Goal: Information Seeking & Learning: Understand process/instructions

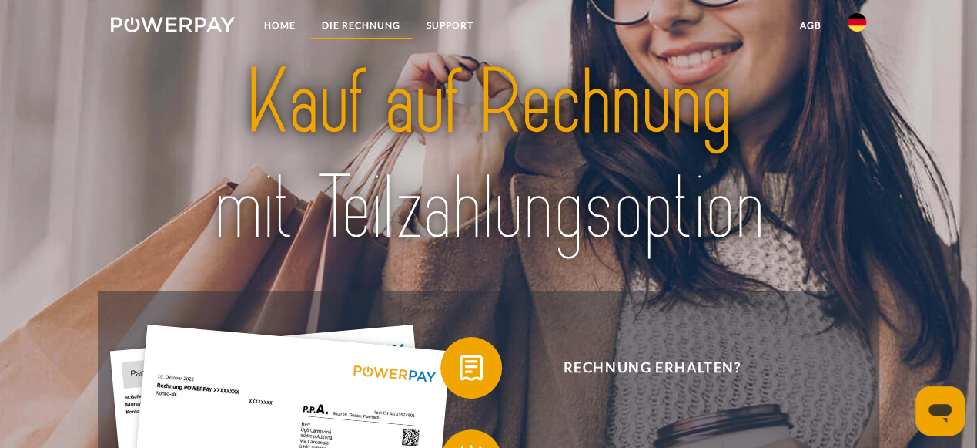
click at [363, 25] on link "DIE RECHNUNG" at bounding box center [361, 26] width 105 height 28
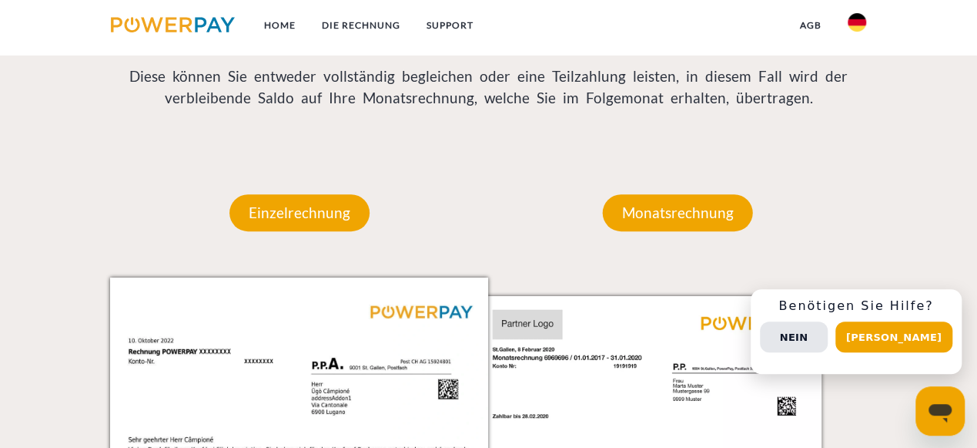
scroll to position [1172, 0]
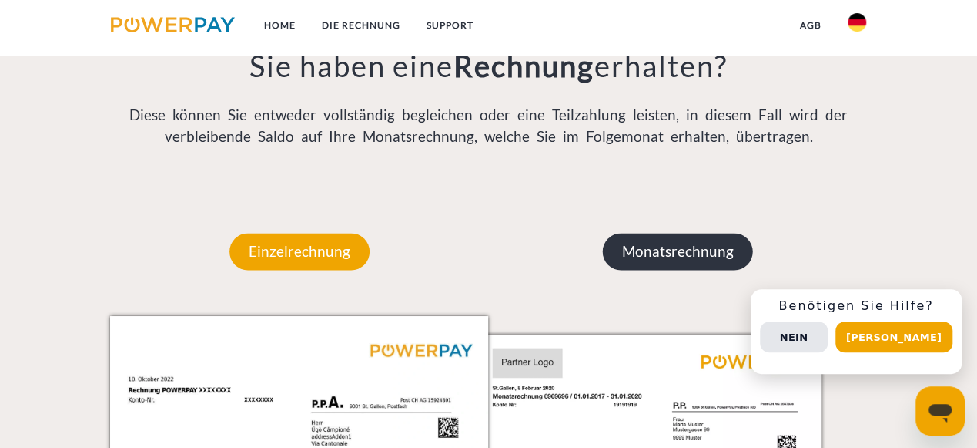
click at [641, 259] on p "Monatsrechnung" at bounding box center [678, 251] width 150 height 37
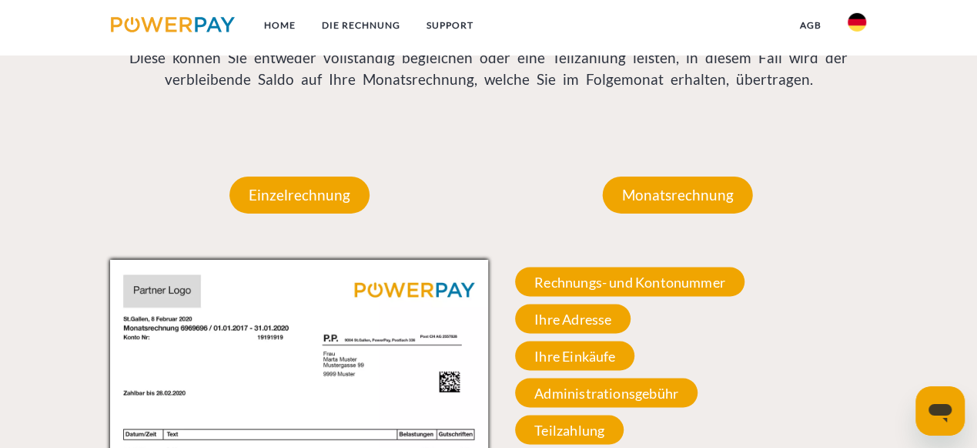
scroll to position [1253, 0]
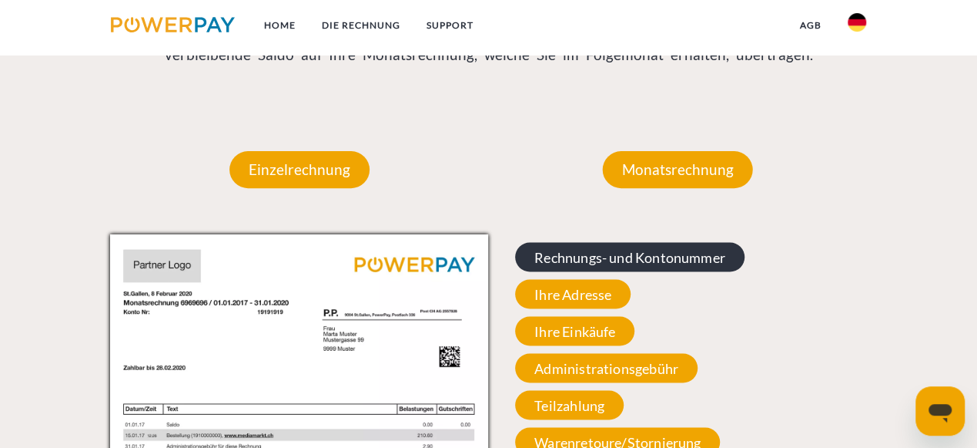
click at [616, 260] on span "Rechnungs- und Kontonummer" at bounding box center [630, 256] width 230 height 29
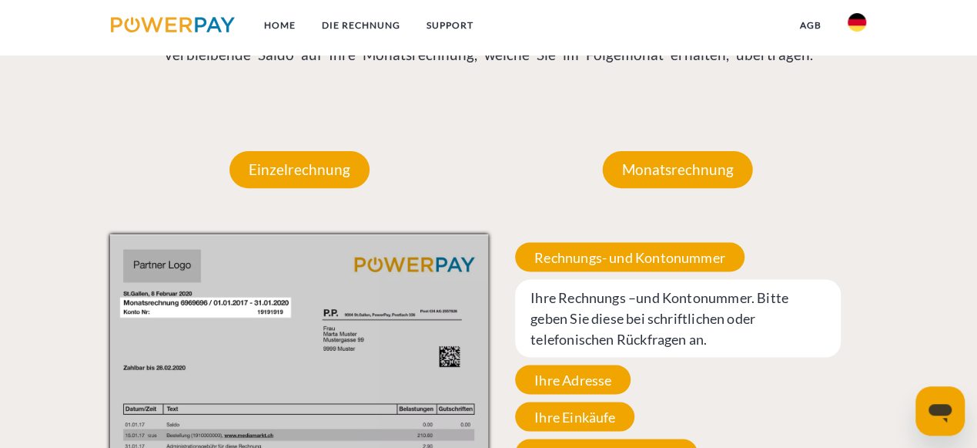
click at [609, 314] on span "Ihre Rechnungs –und Kontonummer. Bitte geben Sie diese bei schriftlichen oder t…" at bounding box center [677, 318] width 325 height 78
click at [626, 312] on span "Ihre Rechnungs –und Kontonummer. Bitte geben Sie diese bei schriftlichen oder t…" at bounding box center [677, 318] width 325 height 78
click at [592, 381] on span "Ihre Adresse" at bounding box center [573, 378] width 116 height 29
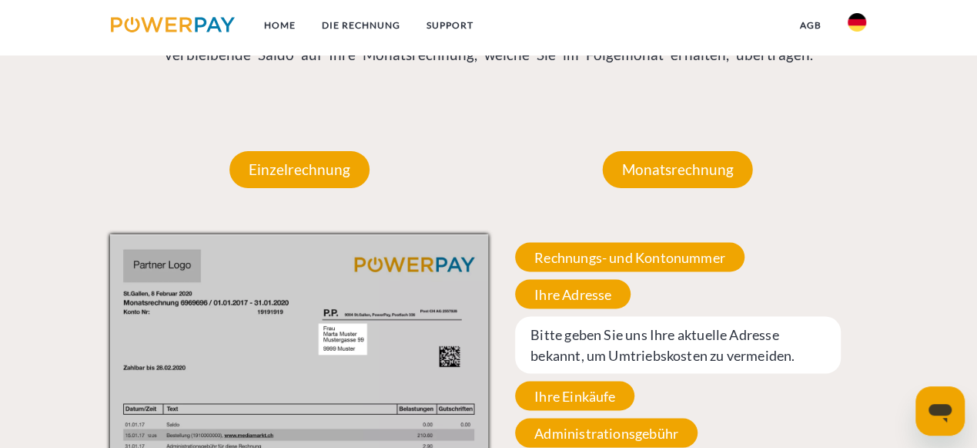
click at [592, 344] on span "Bitte geben Sie uns Ihre aktuelle Adresse bekannt, um Umtriebskosten zu vermeid…" at bounding box center [677, 344] width 325 height 57
click at [704, 401] on div "Rechnungs- und Kontonummer Ihre Rechnungs –und Kontonummer. Bitte geben Sie die…" at bounding box center [677, 418] width 379 height 368
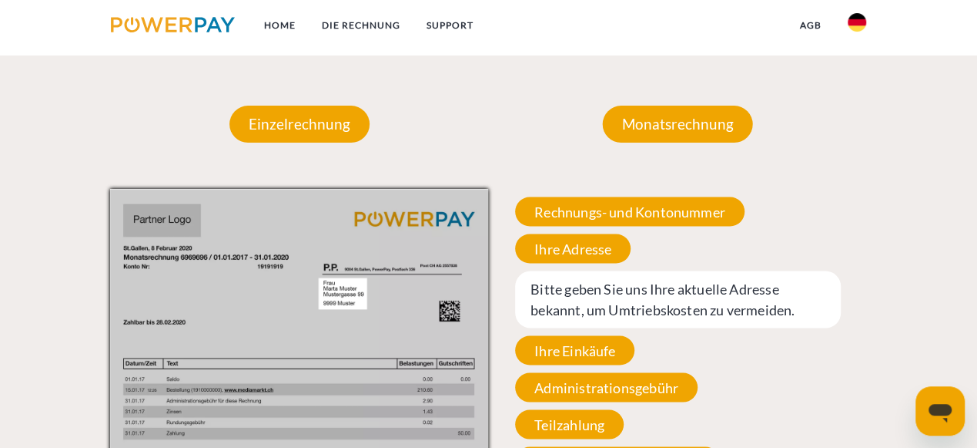
scroll to position [1335, 0]
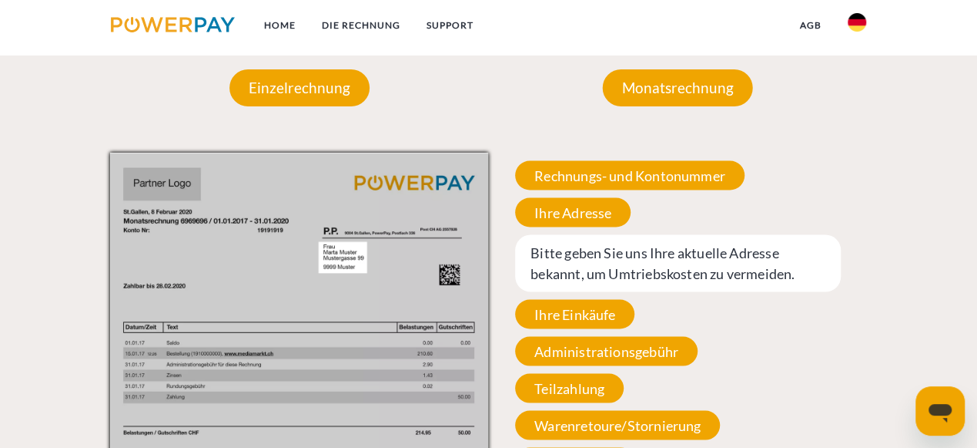
click at [354, 250] on img at bounding box center [299, 420] width 379 height 535
click at [356, 258] on img at bounding box center [299, 420] width 379 height 535
click at [360, 269] on img at bounding box center [299, 420] width 379 height 535
click at [606, 324] on span "Ihre Einkäufe" at bounding box center [574, 313] width 119 height 29
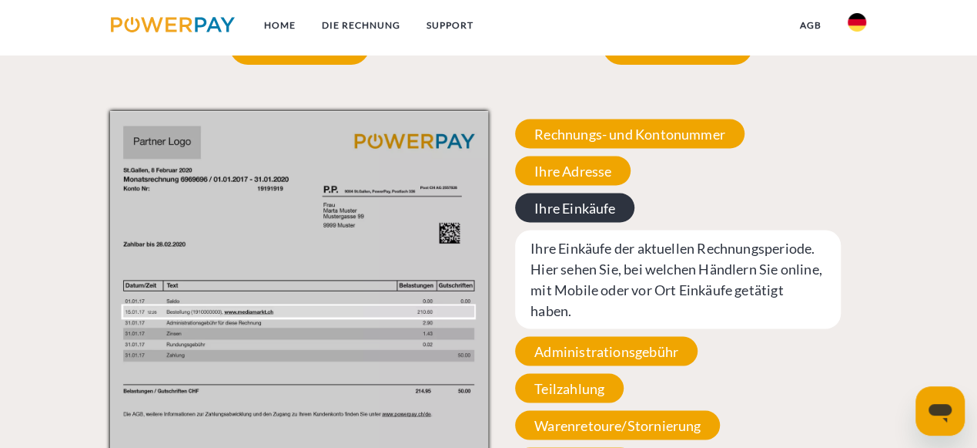
scroll to position [1417, 0]
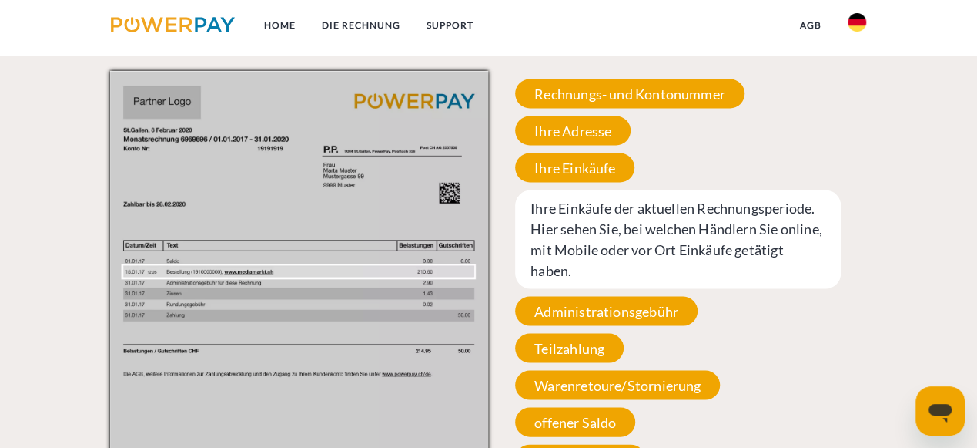
click at [465, 276] on img at bounding box center [299, 338] width 379 height 535
click at [548, 355] on span "Teilzahlung" at bounding box center [569, 347] width 109 height 29
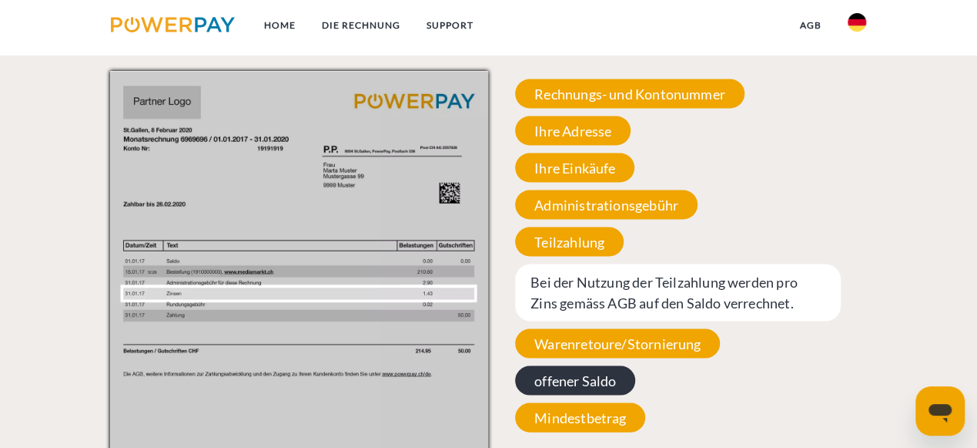
click at [570, 377] on span "offener Saldo" at bounding box center [575, 379] width 120 height 29
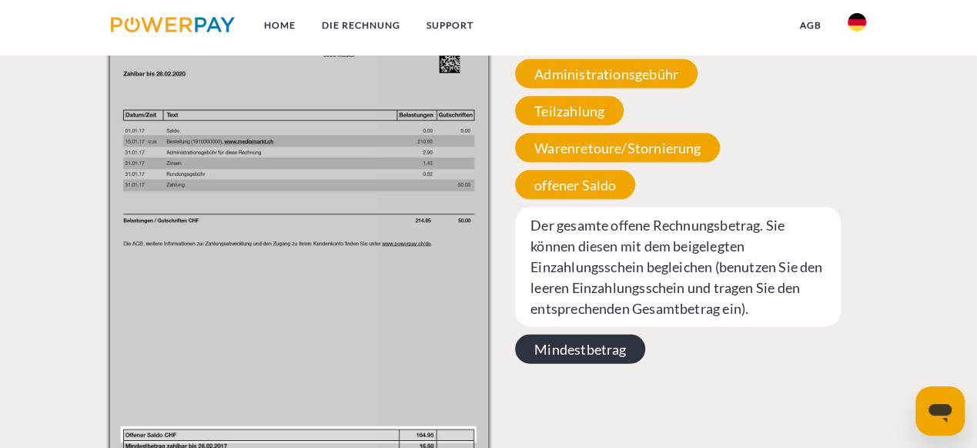
scroll to position [1580, 0]
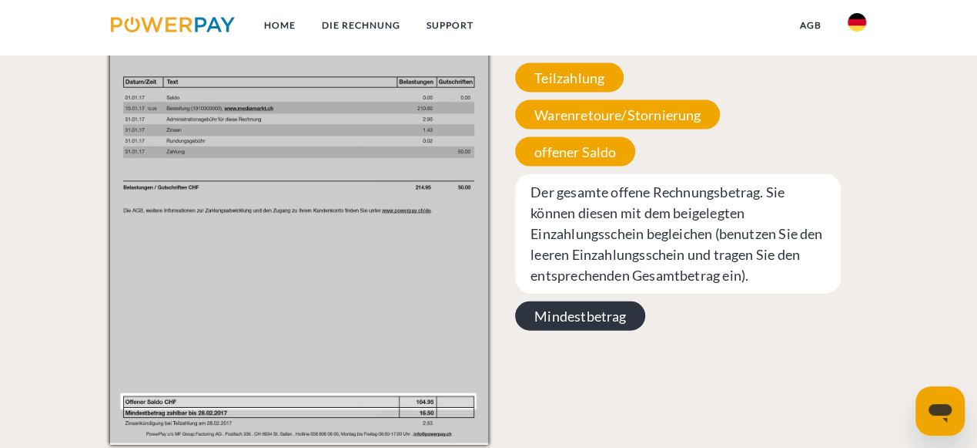
click at [590, 322] on span "Mindestbetrag" at bounding box center [580, 315] width 130 height 29
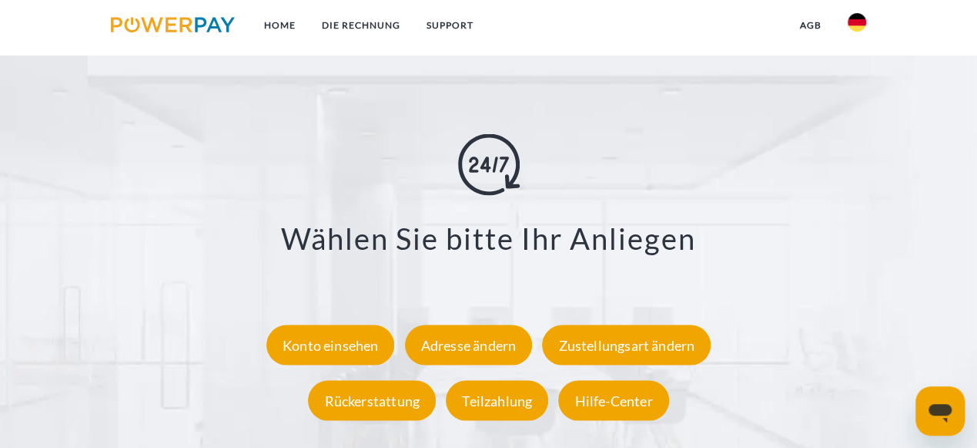
scroll to position [2560, 0]
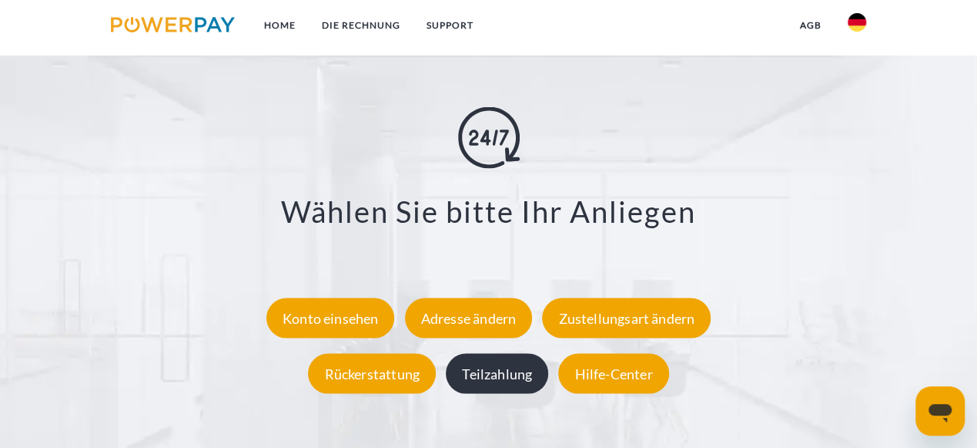
click at [525, 372] on div "Teilzahlung" at bounding box center [497, 374] width 102 height 40
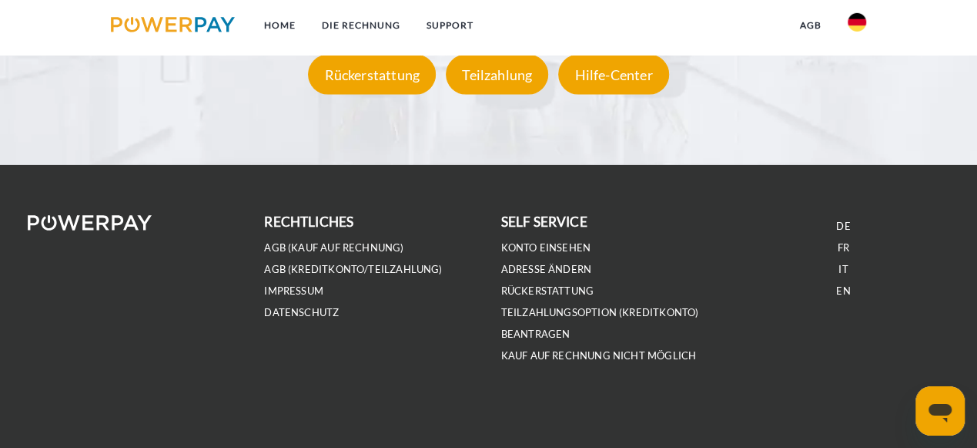
scroll to position [2862, 0]
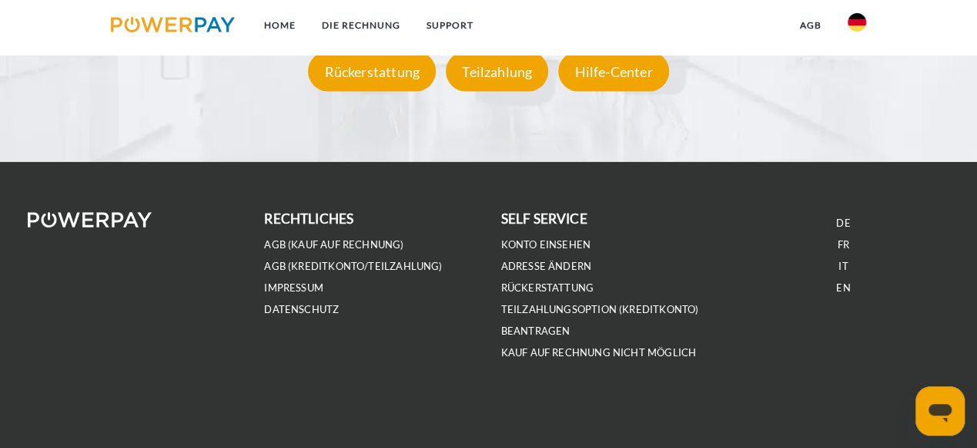
click at [848, 266] on li "IT" at bounding box center [844, 266] width 212 height 22
click at [844, 267] on link "IT" at bounding box center [843, 266] width 9 height 13
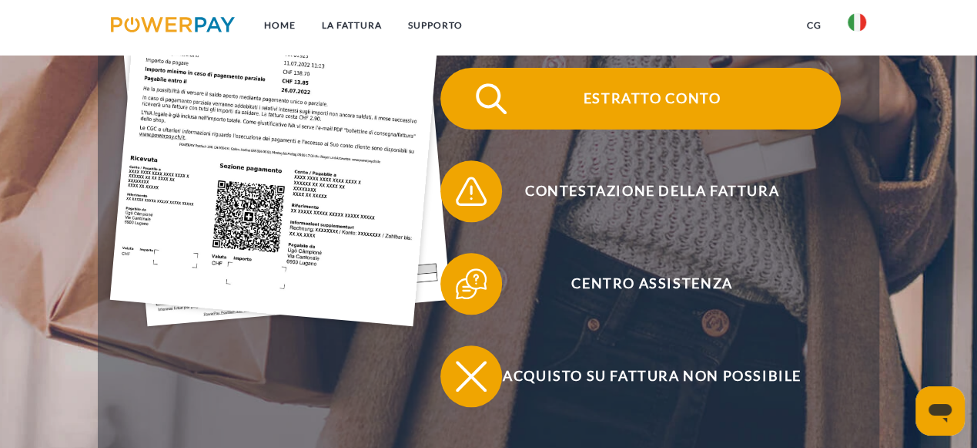
scroll to position [490, 0]
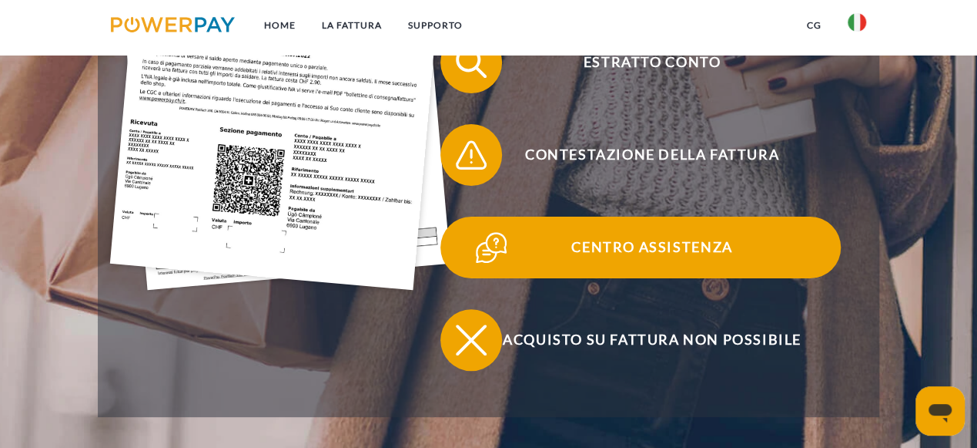
click at [578, 251] on span "Centro assistenza" at bounding box center [652, 247] width 377 height 62
